Goal: Register for event/course

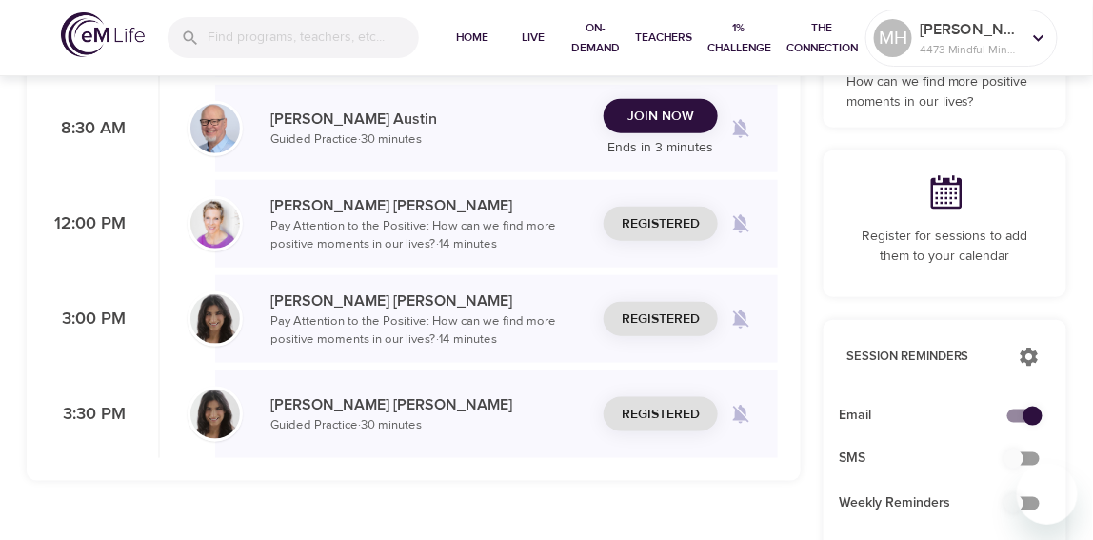
scroll to position [127, 0]
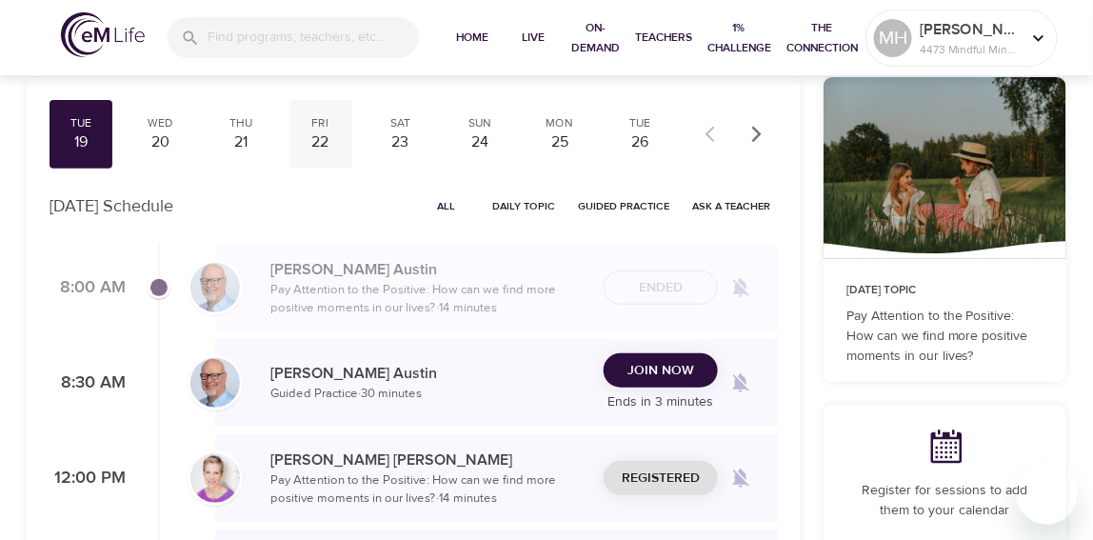
click at [316, 137] on div "22" at bounding box center [321, 142] width 48 height 22
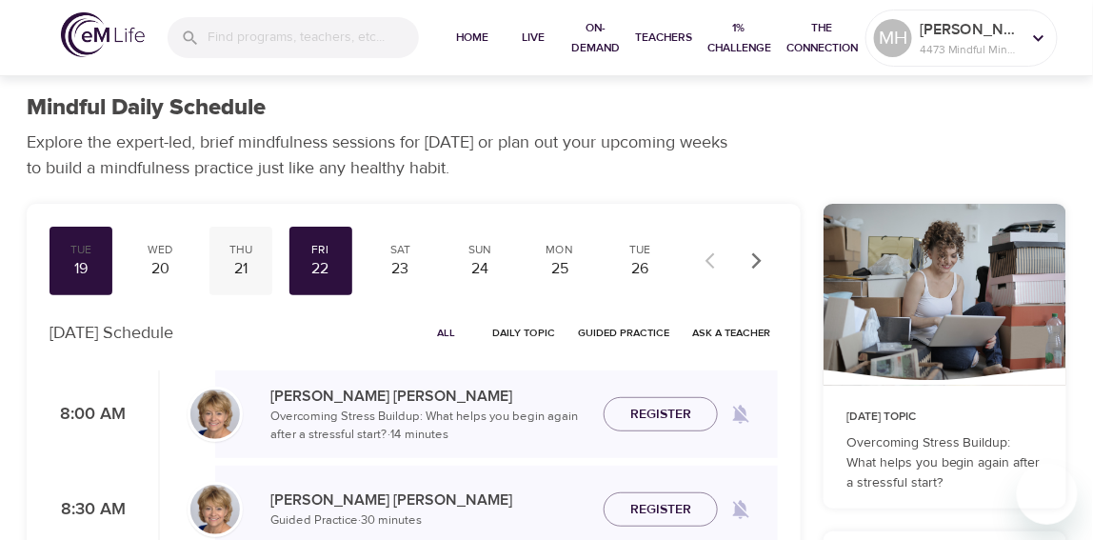
click at [239, 260] on div "21" at bounding box center [241, 269] width 48 height 22
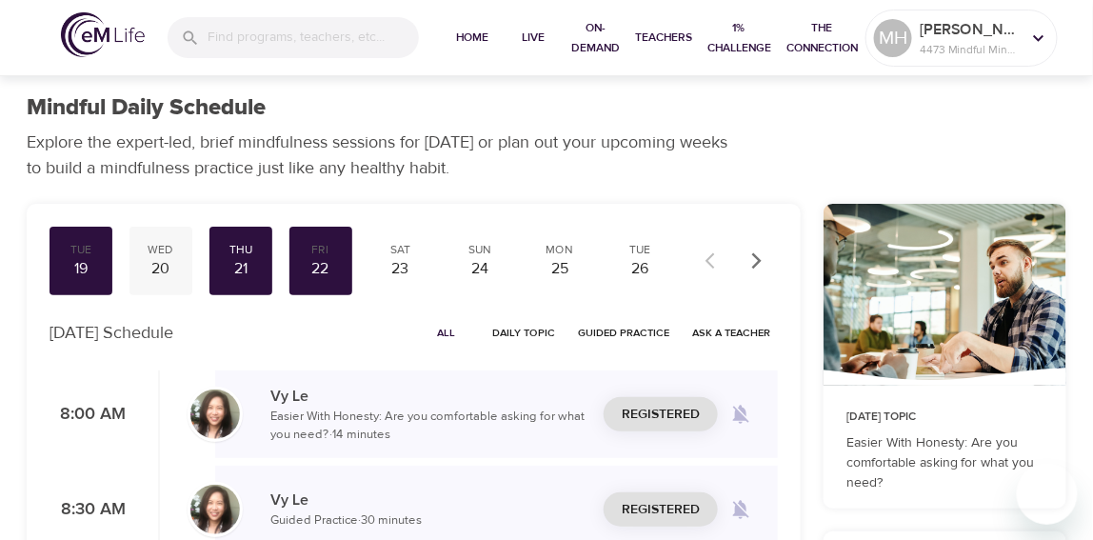
click at [174, 262] on div "20" at bounding box center [161, 269] width 48 height 22
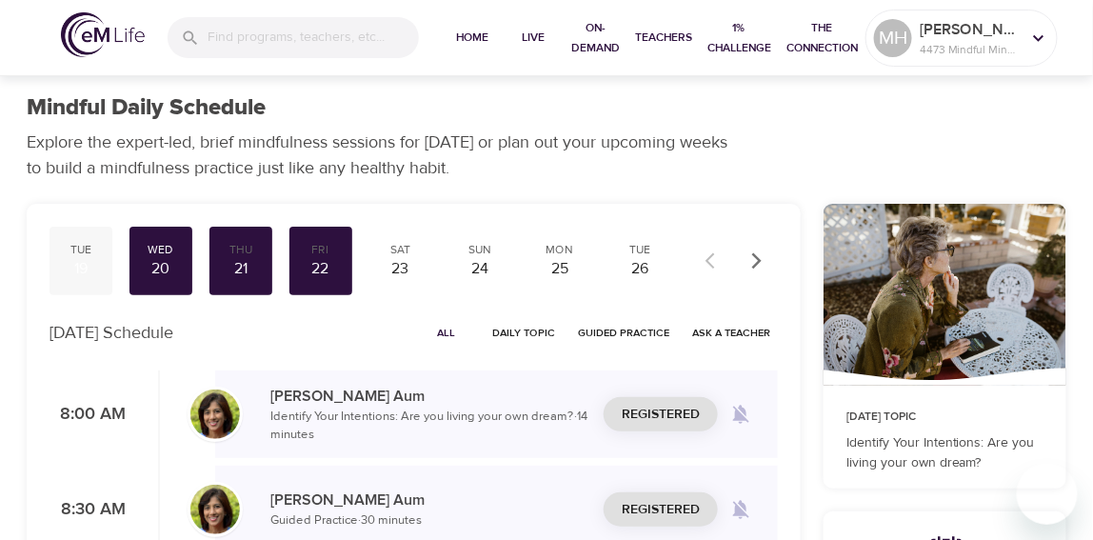
click at [90, 256] on div "Tue" at bounding box center [81, 250] width 48 height 16
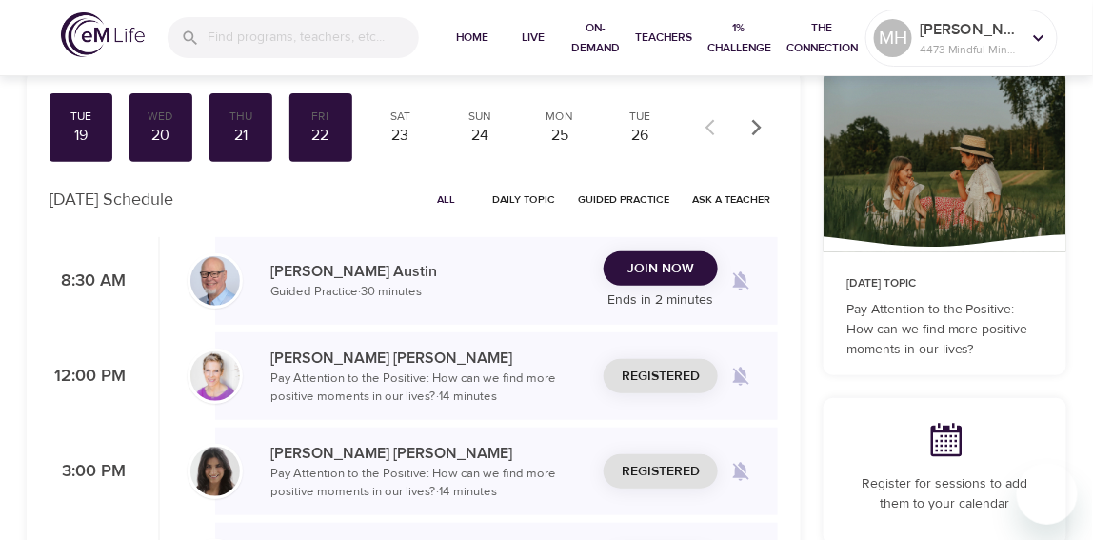
scroll to position [127, 0]
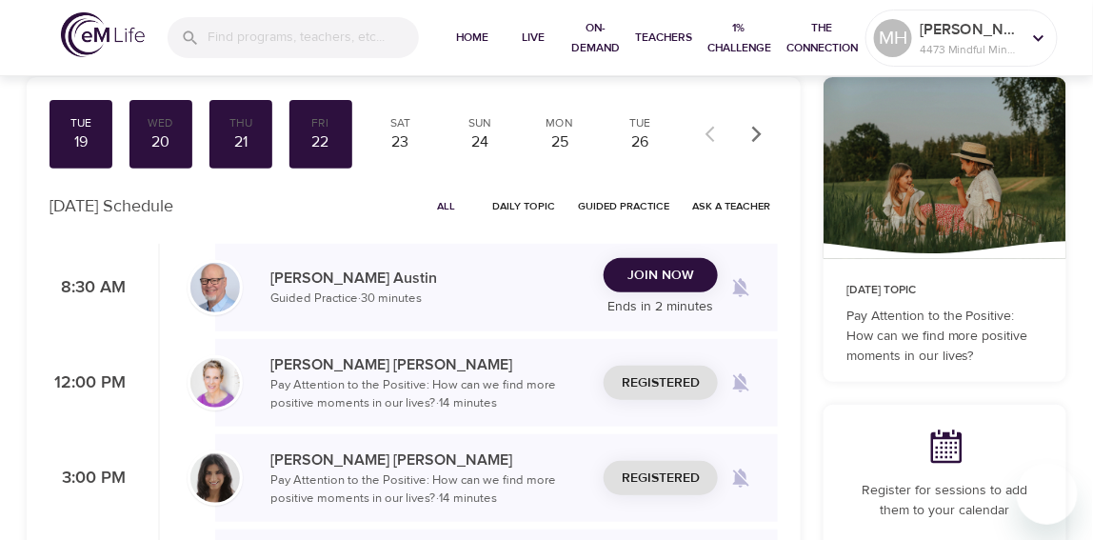
click at [755, 137] on icon "button" at bounding box center [757, 134] width 10 height 16
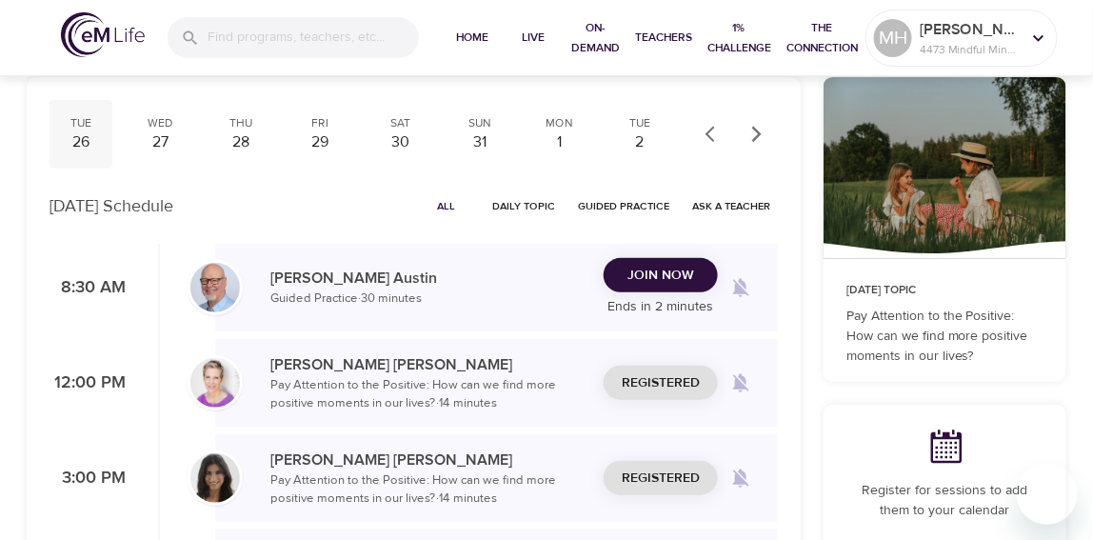
click at [85, 142] on div "26" at bounding box center [81, 142] width 48 height 22
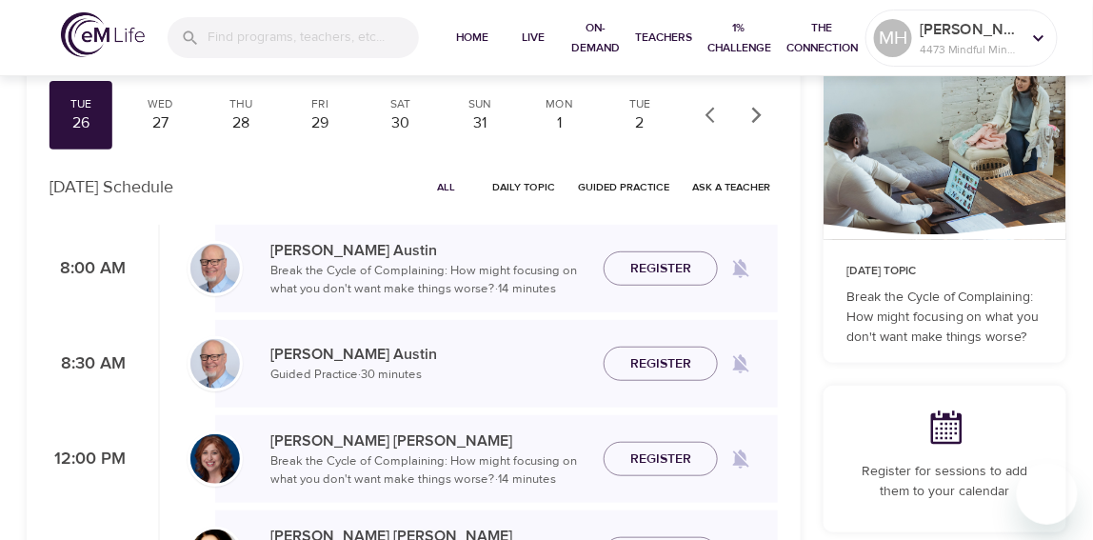
scroll to position [127, 0]
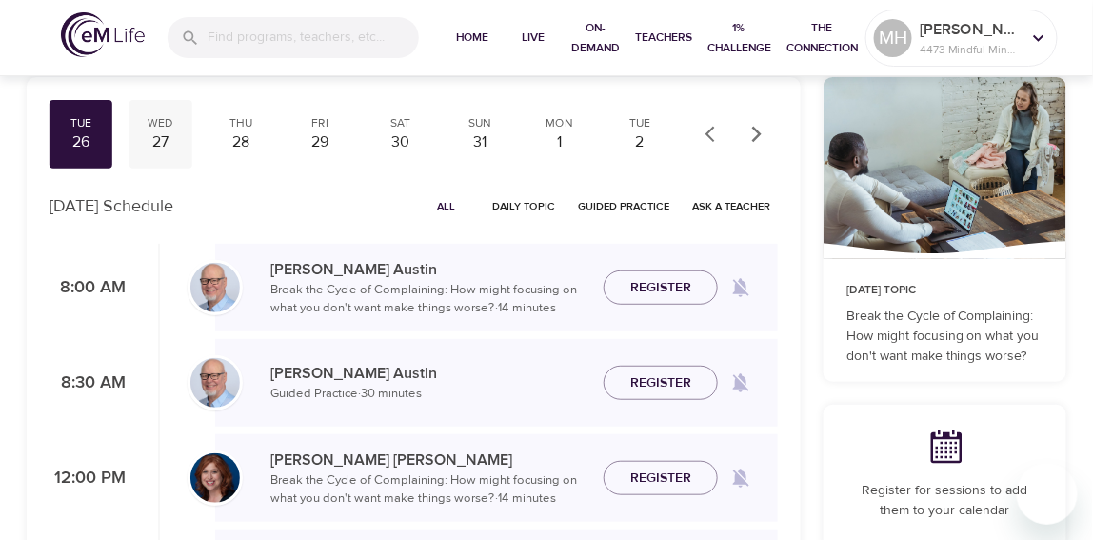
click at [169, 148] on div "27" at bounding box center [161, 142] width 48 height 22
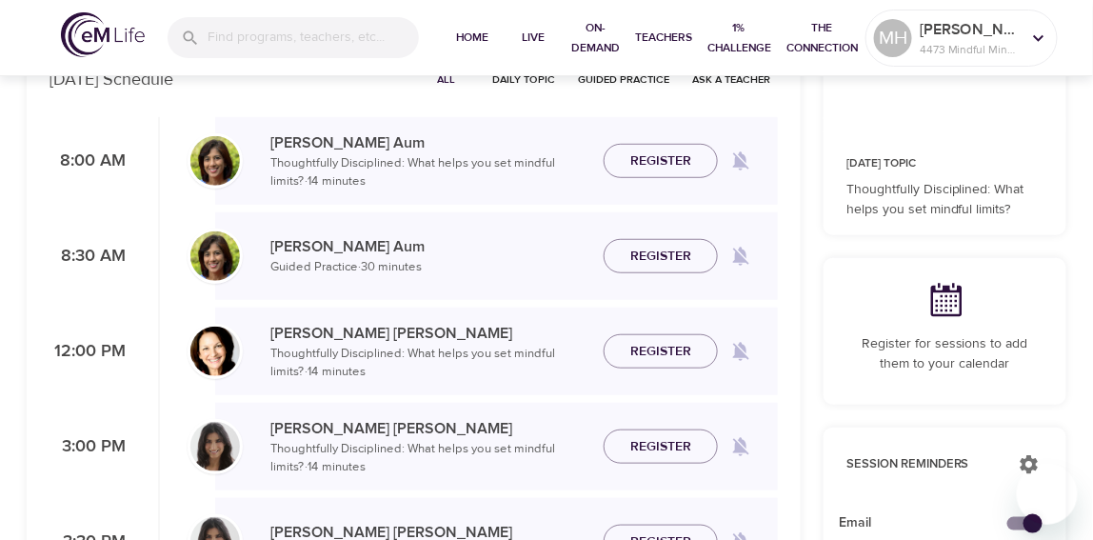
scroll to position [127, 0]
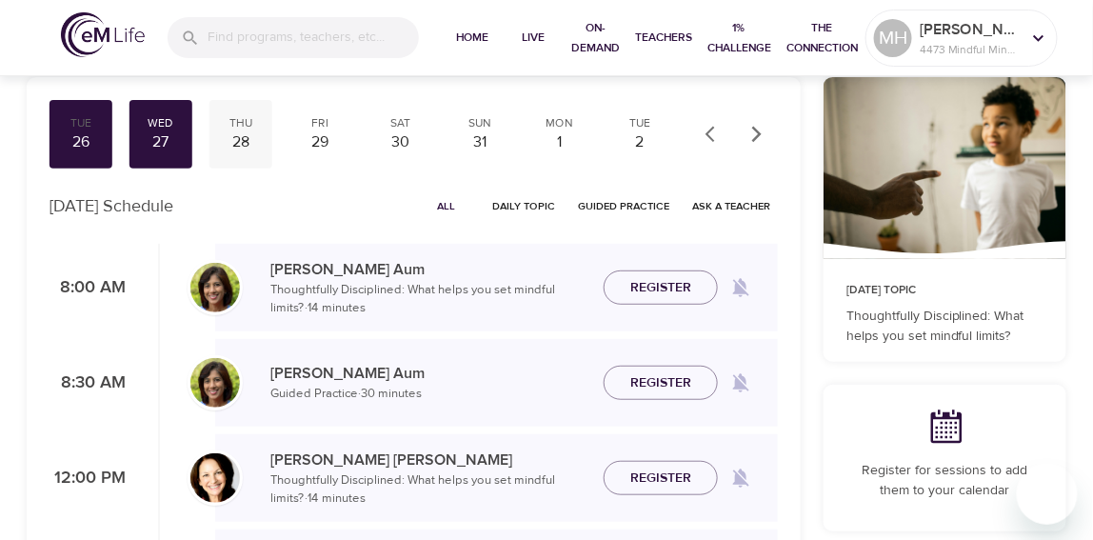
click at [229, 128] on div "Thu" at bounding box center [241, 123] width 48 height 16
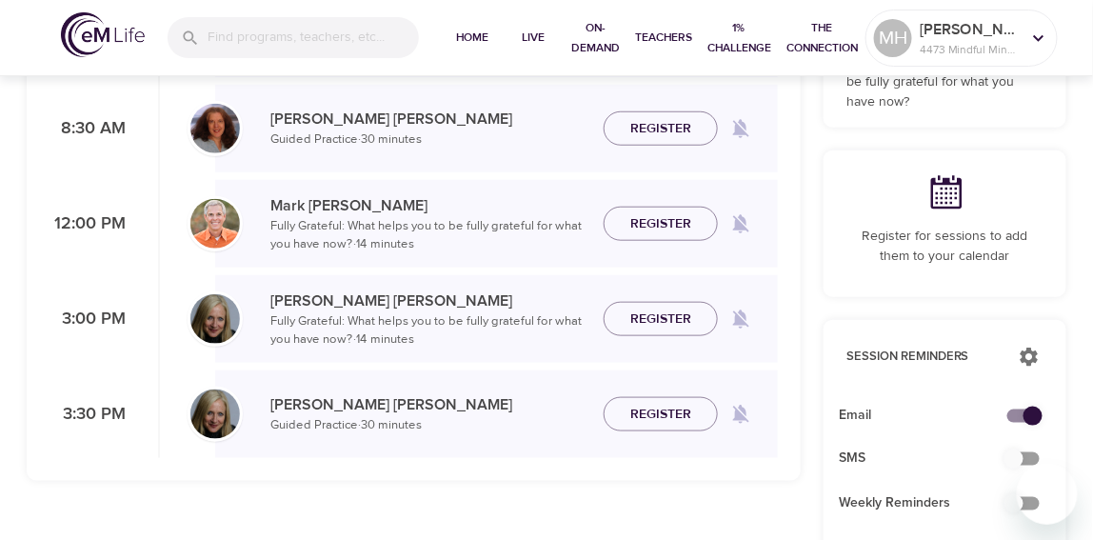
scroll to position [127, 0]
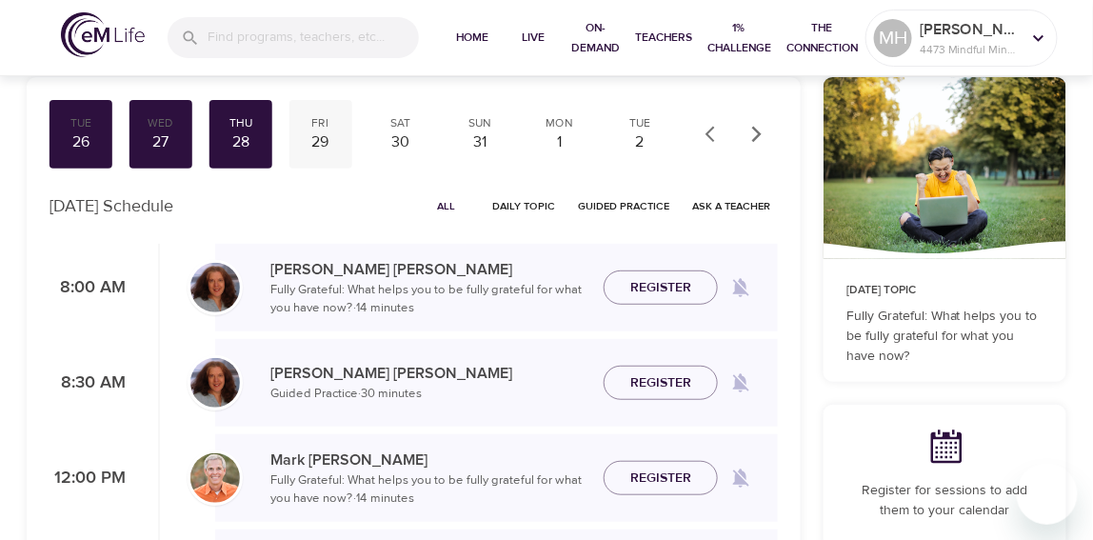
click at [331, 133] on div "29" at bounding box center [321, 142] width 48 height 22
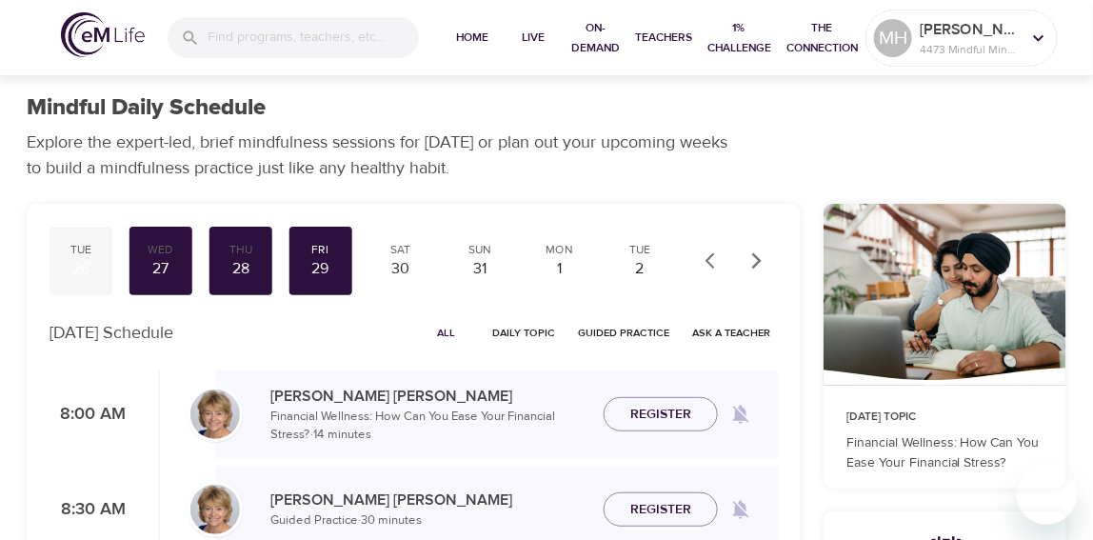
click at [71, 259] on div "26" at bounding box center [81, 269] width 48 height 22
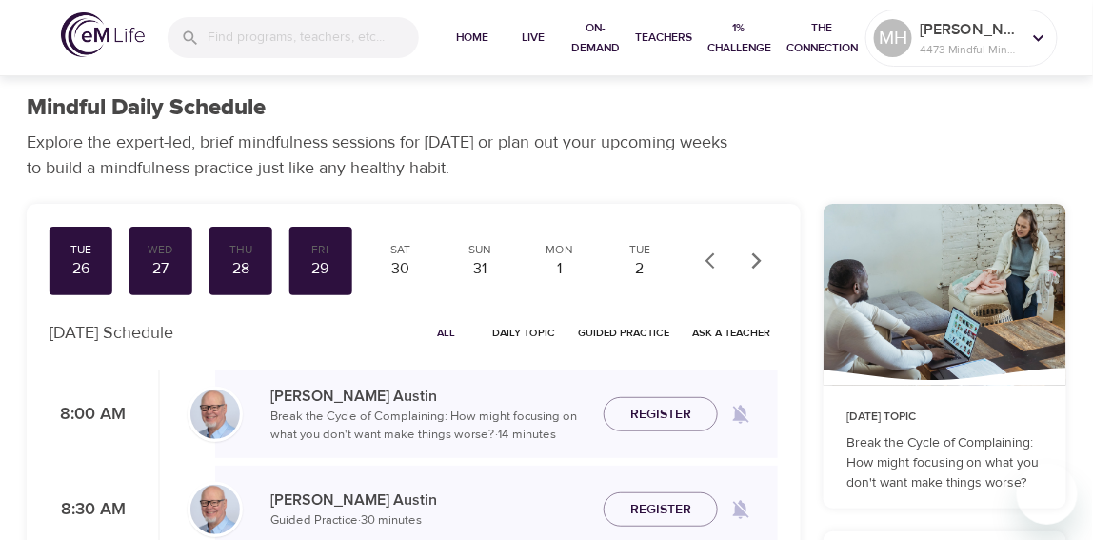
click at [722, 263] on icon "button" at bounding box center [715, 260] width 19 height 19
click at [560, 262] on div "25" at bounding box center [560, 269] width 48 height 22
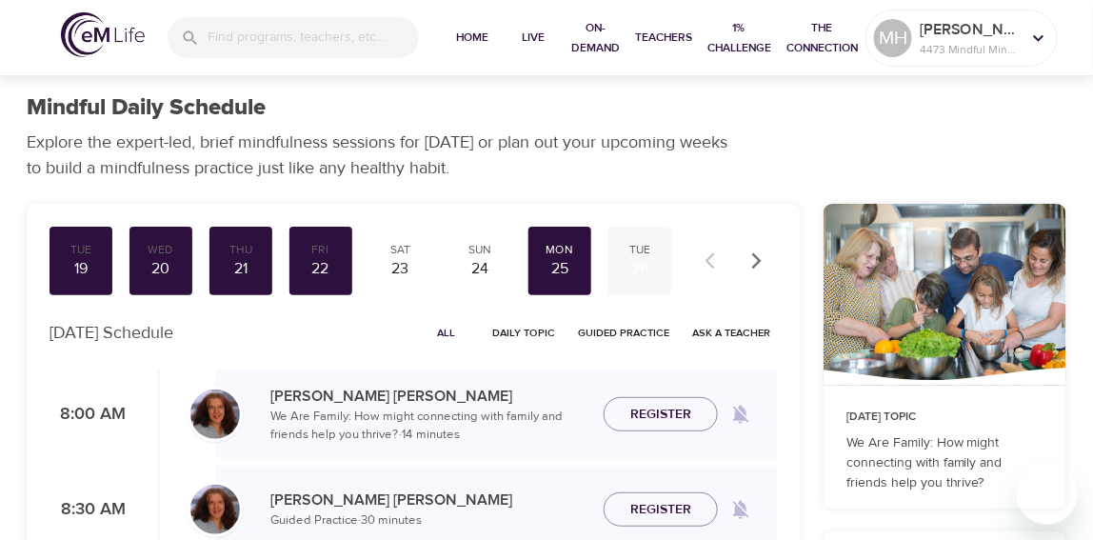
click at [643, 268] on div "26" at bounding box center [640, 269] width 48 height 22
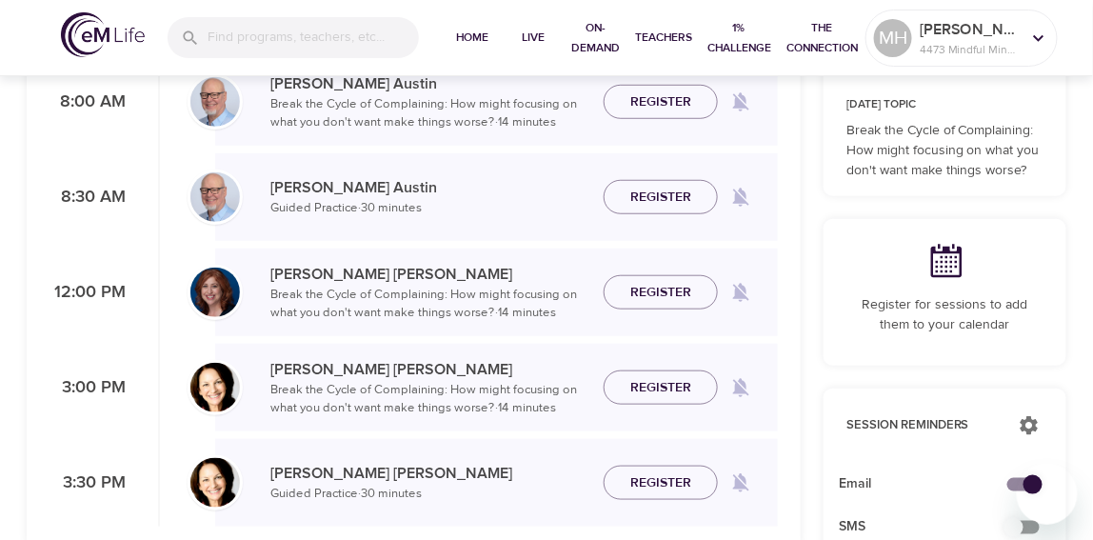
scroll to position [381, 0]
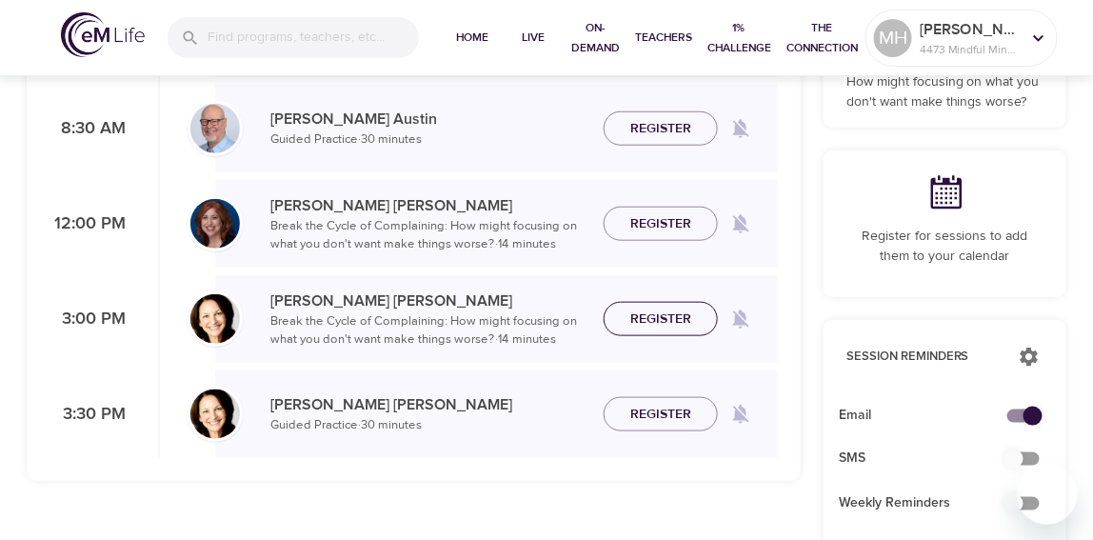
click at [666, 315] on span "Register" at bounding box center [660, 320] width 61 height 24
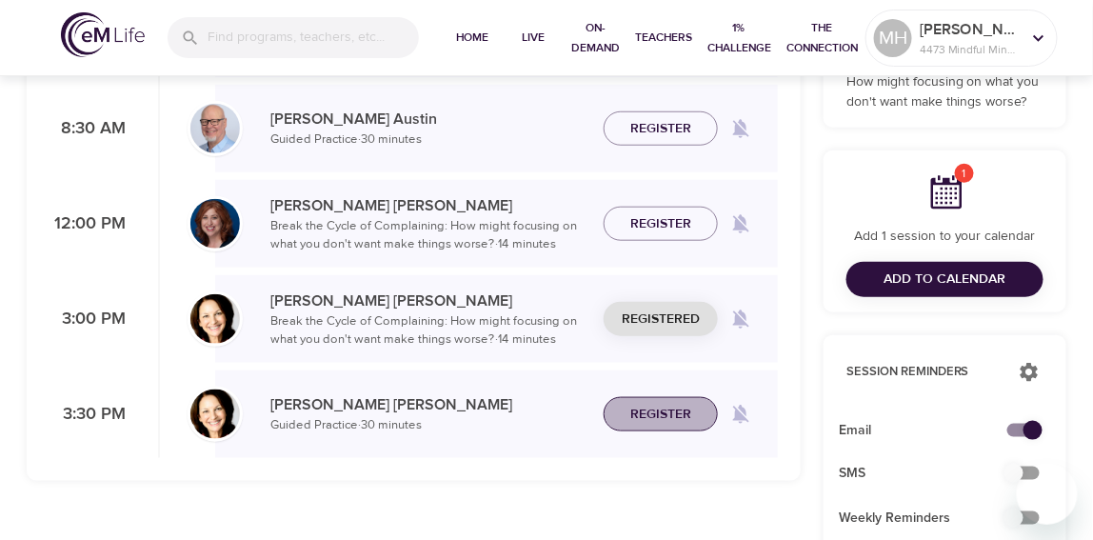
click at [654, 412] on span "Register" at bounding box center [660, 415] width 61 height 24
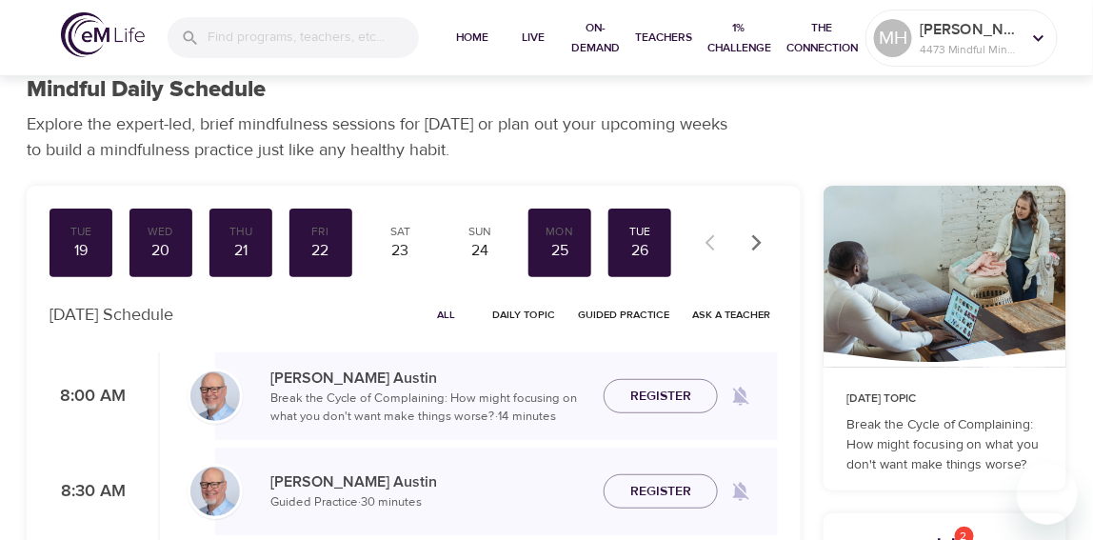
scroll to position [0, 0]
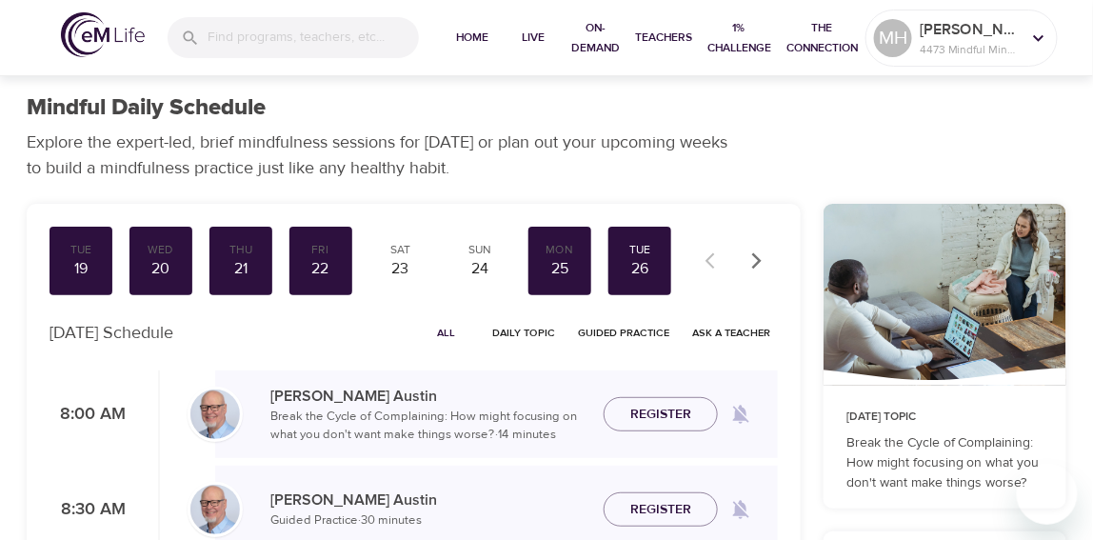
click at [760, 266] on icon "button" at bounding box center [757, 260] width 19 height 19
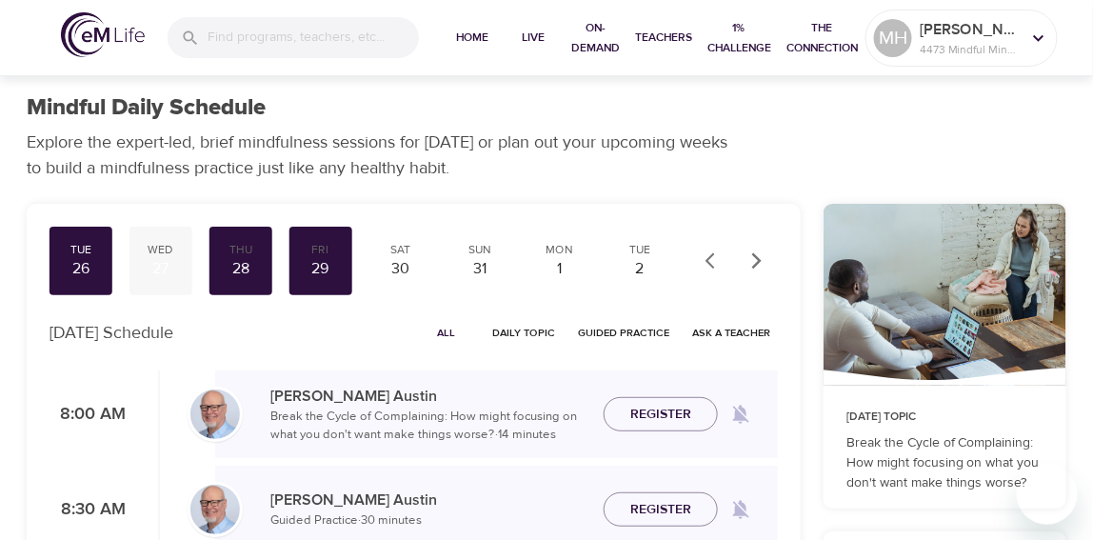
click at [165, 267] on div "27" at bounding box center [161, 269] width 48 height 22
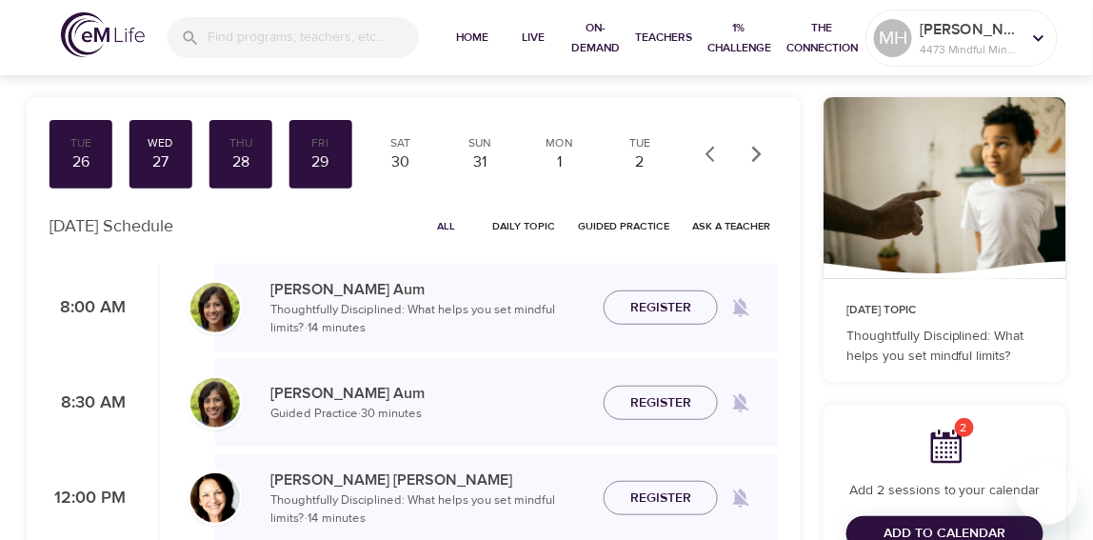
scroll to position [127, 0]
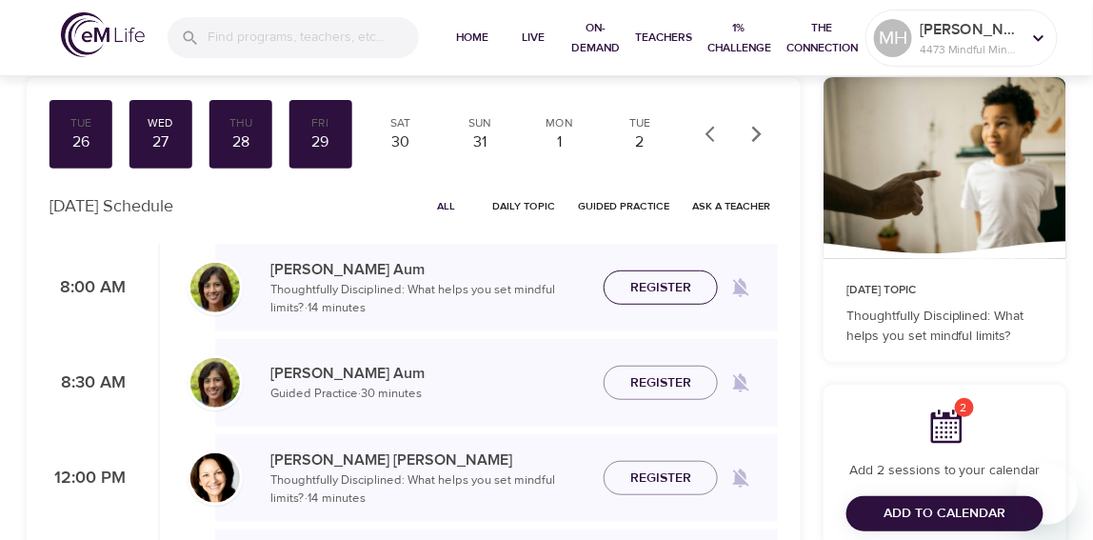
click at [683, 285] on span "Register" at bounding box center [660, 288] width 61 height 24
click at [661, 388] on span "Register" at bounding box center [660, 383] width 61 height 24
click at [652, 476] on span "Register" at bounding box center [660, 479] width 61 height 24
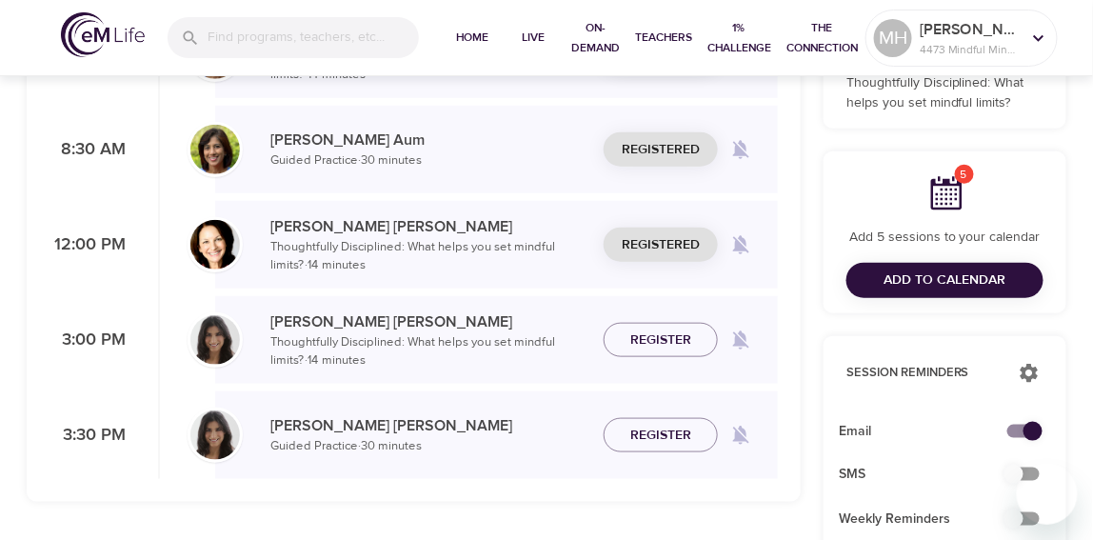
scroll to position [381, 0]
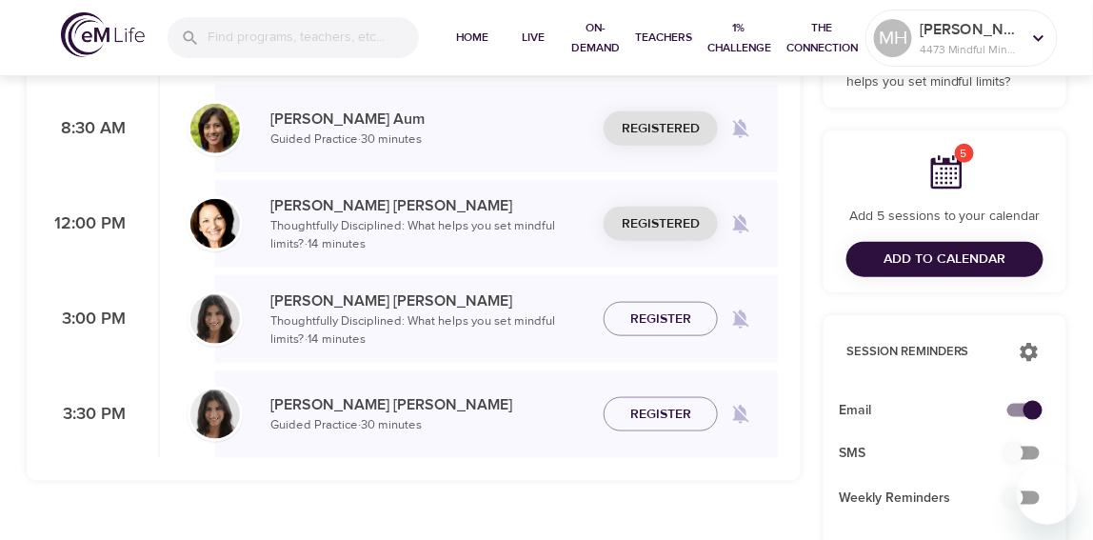
drag, startPoint x: 663, startPoint y: 320, endPoint x: 664, endPoint y: 332, distance: 12.4
click at [663, 319] on span "Register" at bounding box center [660, 320] width 61 height 24
click at [669, 415] on span "Register" at bounding box center [660, 415] width 61 height 24
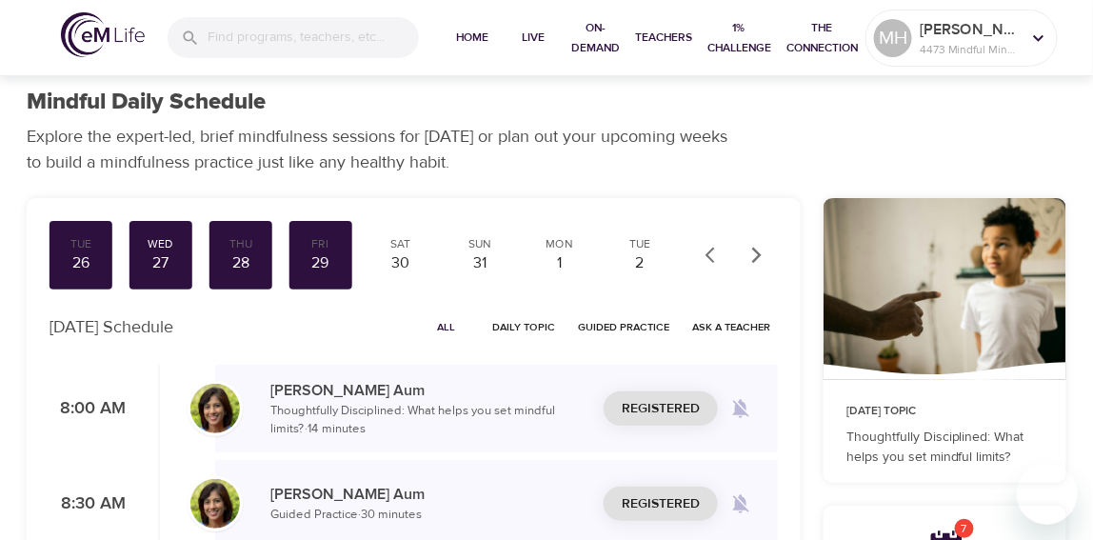
scroll to position [0, 0]
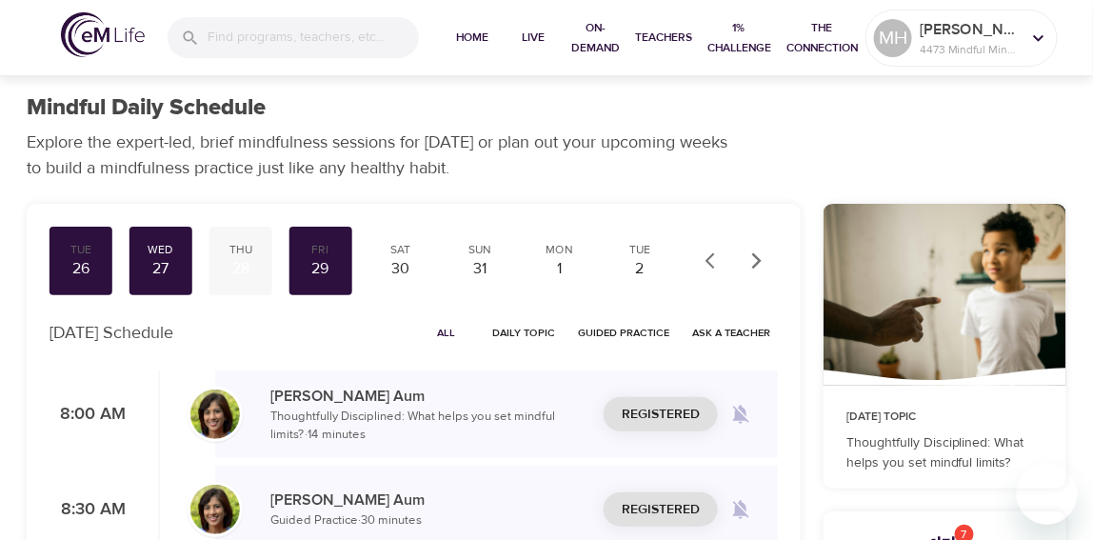
click at [237, 266] on div "28" at bounding box center [241, 269] width 48 height 22
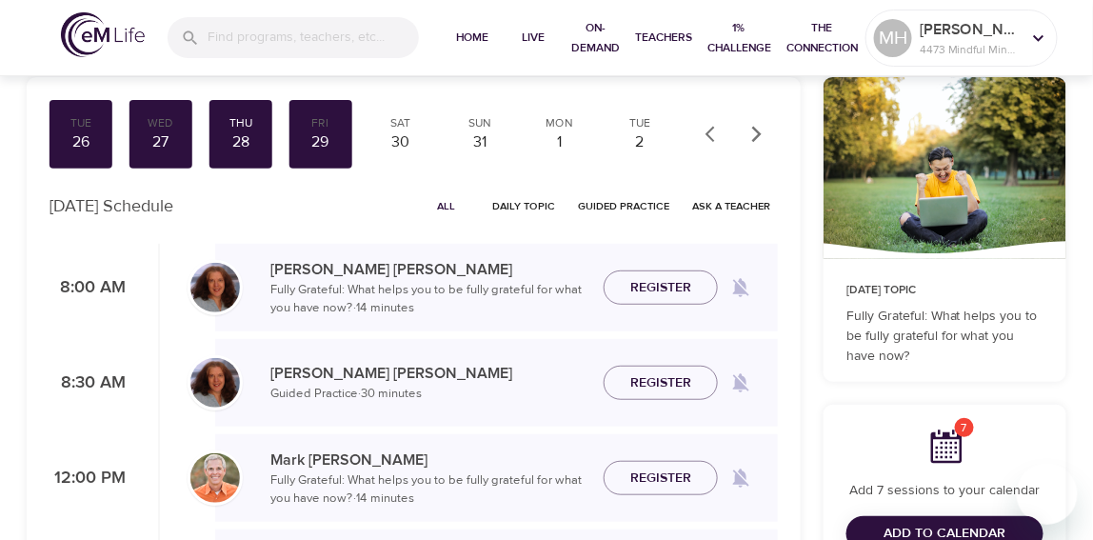
scroll to position [253, 0]
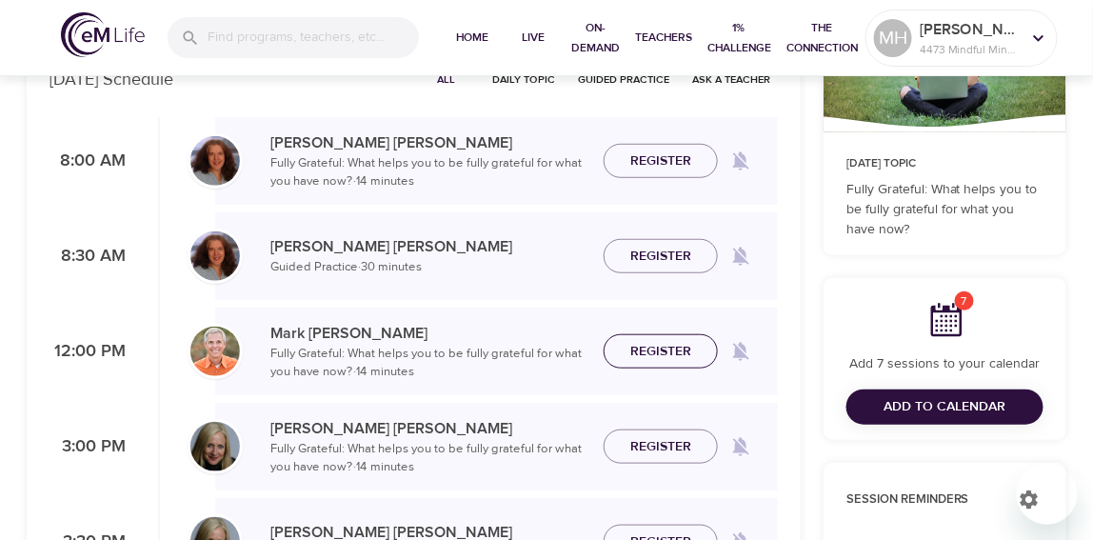
click at [660, 348] on span "Register" at bounding box center [660, 352] width 61 height 24
click at [657, 441] on span "Register" at bounding box center [660, 447] width 61 height 24
click at [662, 530] on span "Register" at bounding box center [660, 542] width 61 height 24
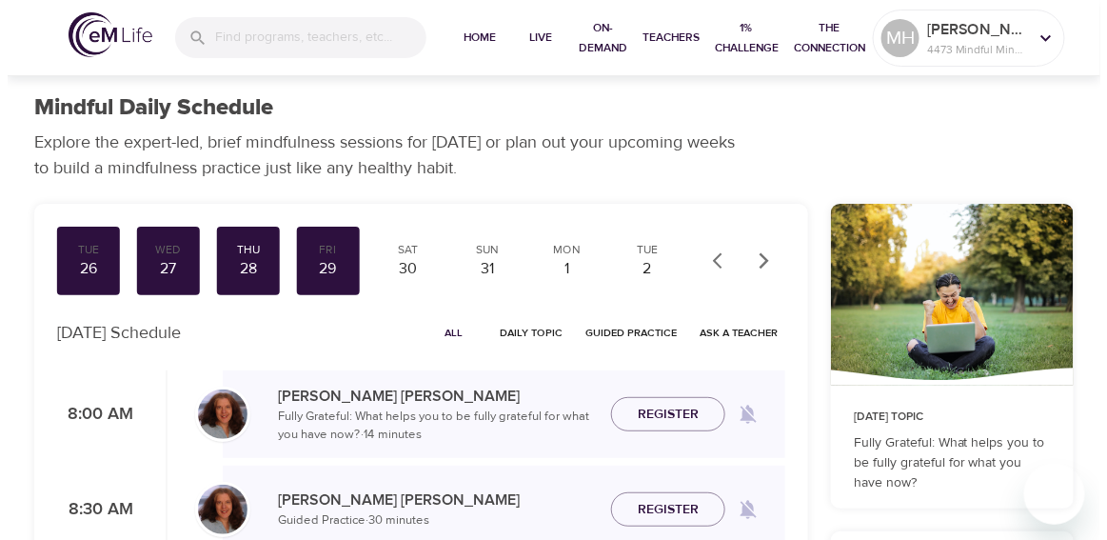
scroll to position [127, 0]
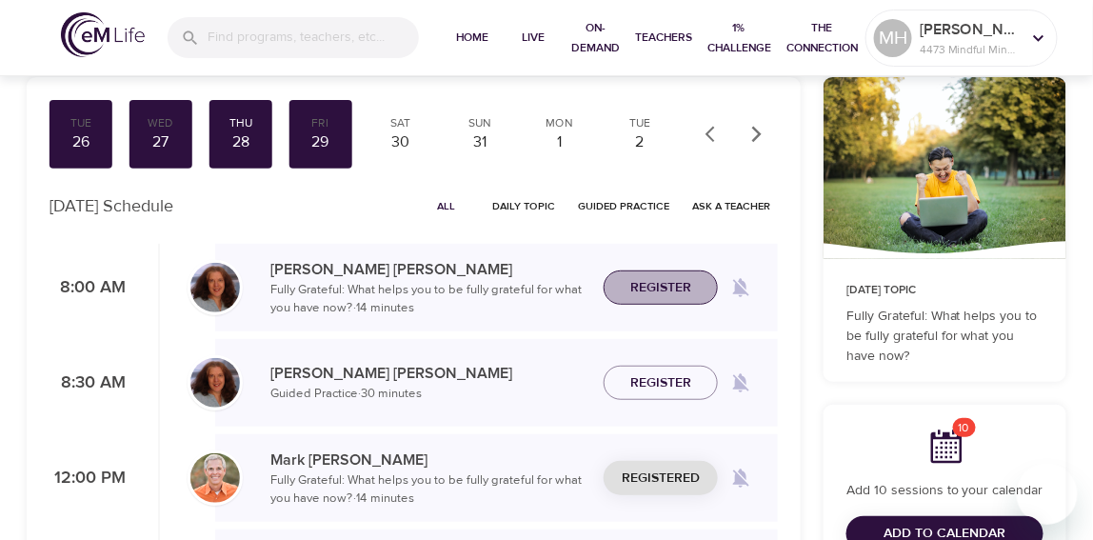
click at [668, 285] on span "Register" at bounding box center [660, 288] width 61 height 24
click at [903, 533] on span "Add to Calendar" at bounding box center [946, 534] width 122 height 24
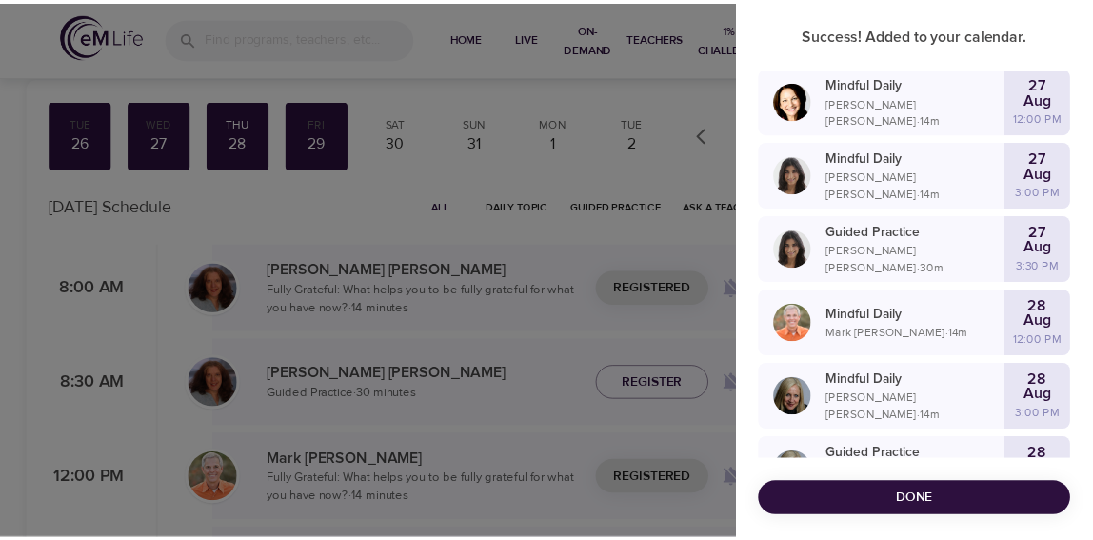
scroll to position [171, 0]
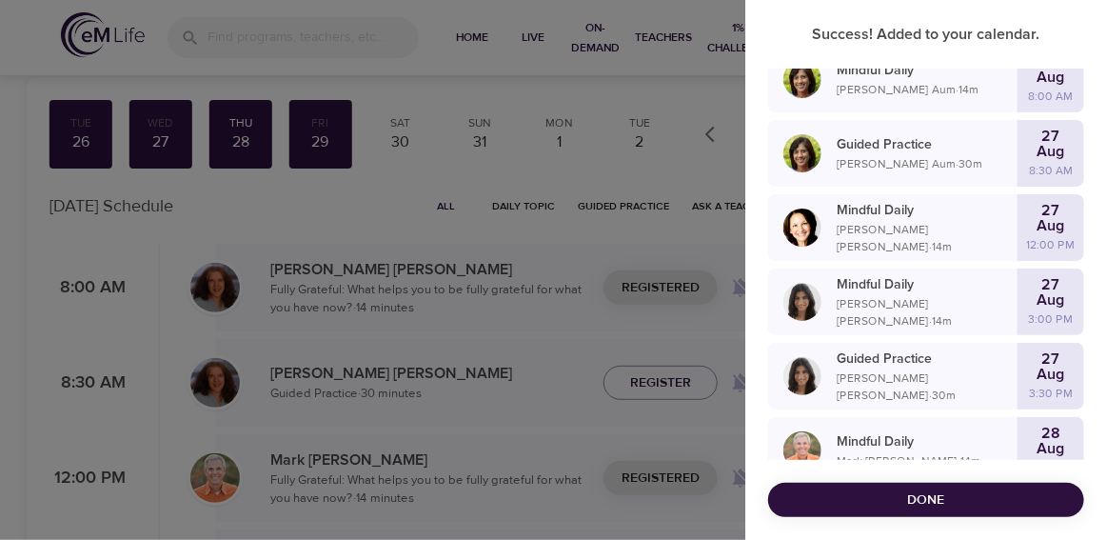
click at [918, 504] on span "Done" at bounding box center [927, 501] width 286 height 24
